Goal: Find specific page/section: Find specific page/section

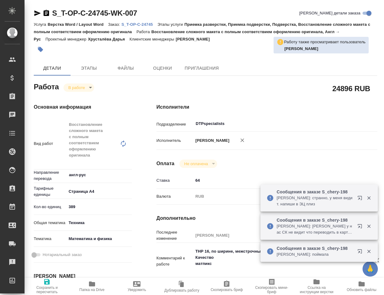
type textarea "x"
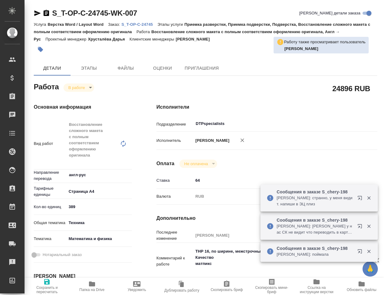
type textarea "x"
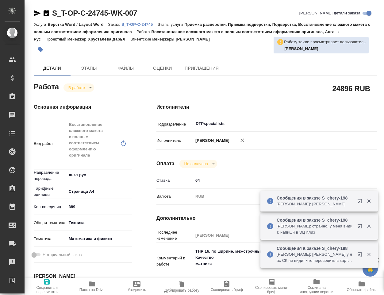
type textarea "x"
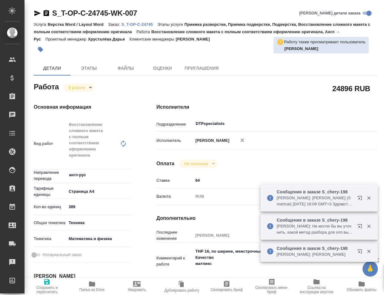
click at [92, 287] on icon "button" at bounding box center [91, 283] width 7 height 7
type textarea "x"
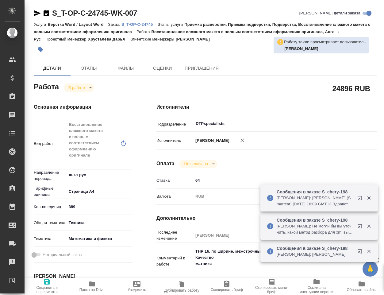
type textarea "x"
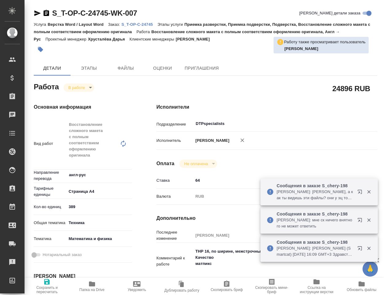
type textarea "x"
